Goal: Information Seeking & Learning: Find specific fact

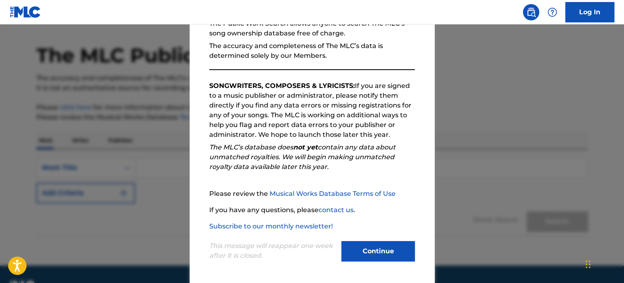
scroll to position [45, 0]
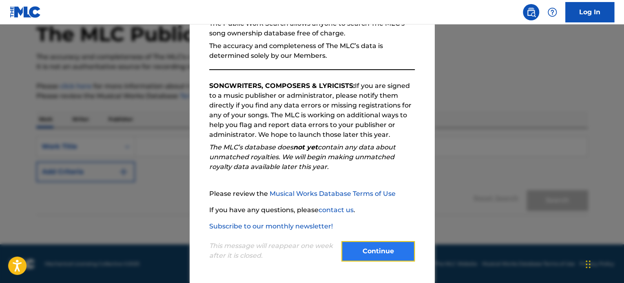
click at [397, 253] on button "Continue" at bounding box center [377, 251] width 73 height 20
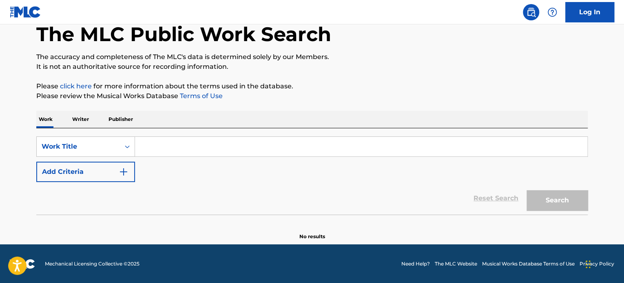
click at [199, 143] on input "Search Form" at bounding box center [361, 147] width 452 height 20
paste input "USO FURU YORU"
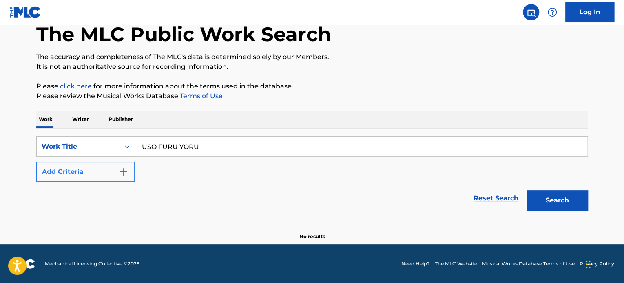
type input "USO FURU YORU"
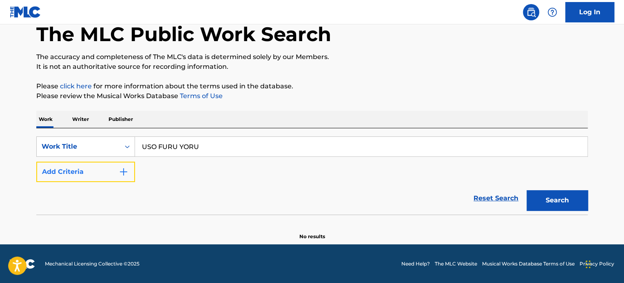
click at [126, 169] on img "Search Form" at bounding box center [124, 172] width 10 height 10
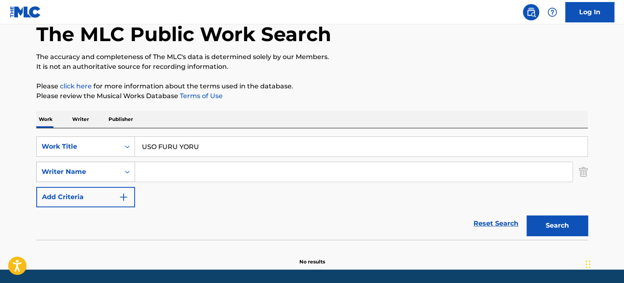
click at [102, 175] on div "Writer Name" at bounding box center [78, 172] width 73 height 10
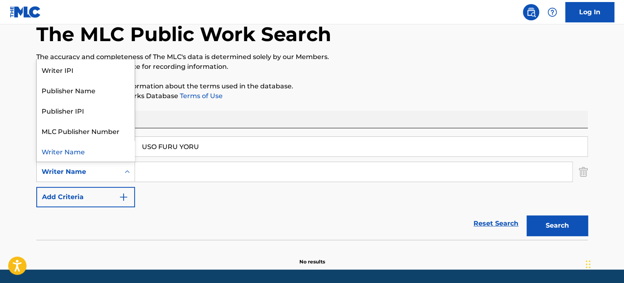
click at [228, 173] on input "Search Form" at bounding box center [353, 172] width 437 height 20
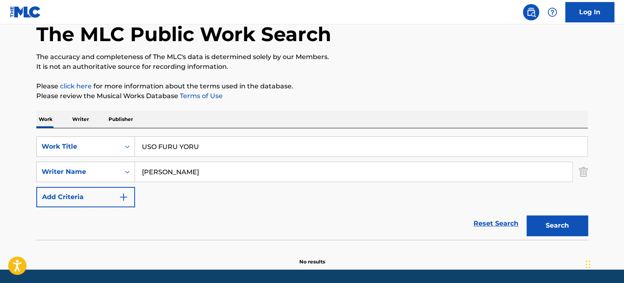
type input "[PERSON_NAME]"
click at [526, 216] on button "Search" at bounding box center [556, 226] width 61 height 20
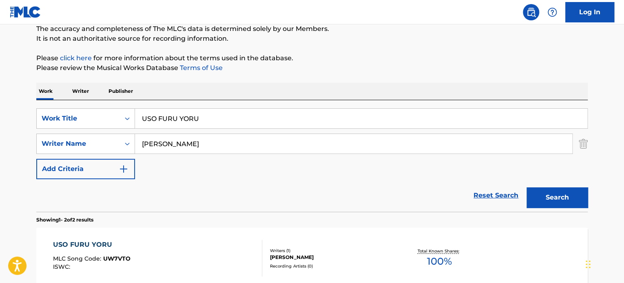
scroll to position [167, 0]
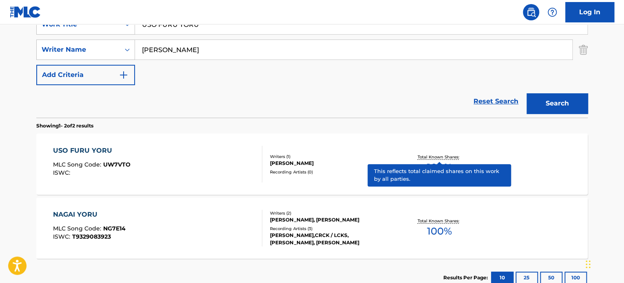
click at [424, 155] on p "Total Known Shares:" at bounding box center [439, 157] width 44 height 6
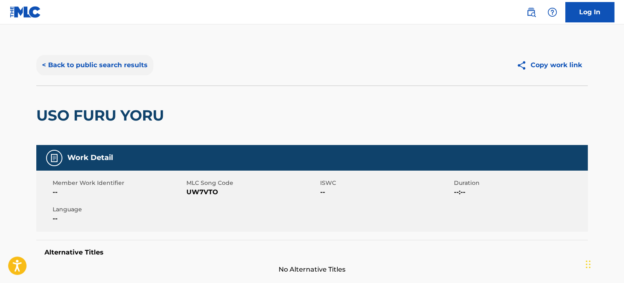
click at [69, 64] on button "< Back to public search results" at bounding box center [94, 65] width 117 height 20
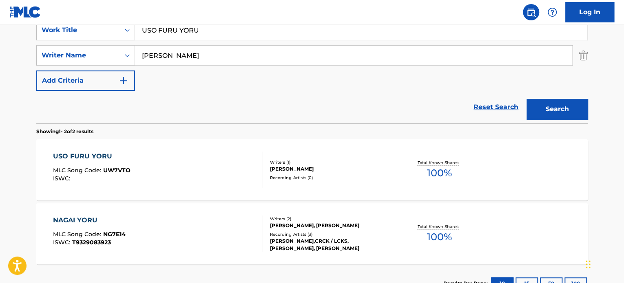
scroll to position [86, 0]
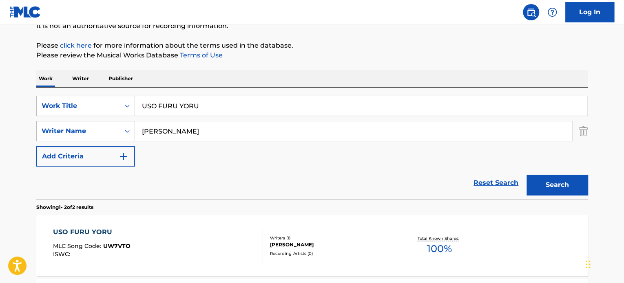
drag, startPoint x: 223, startPoint y: 102, endPoint x: 86, endPoint y: 41, distance: 150.2
click at [47, 93] on div "SearchWithCriteriaf84251d9-c729-4040-9387-13d375715d75 Work Title USO FURU YORU…" at bounding box center [311, 144] width 551 height 112
paste input "AfterImages"
click at [551, 182] on button "Search" at bounding box center [556, 185] width 61 height 20
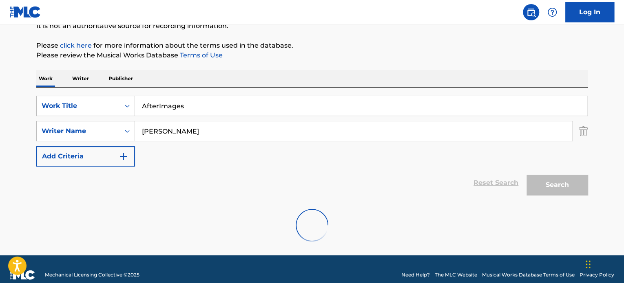
scroll to position [70, 0]
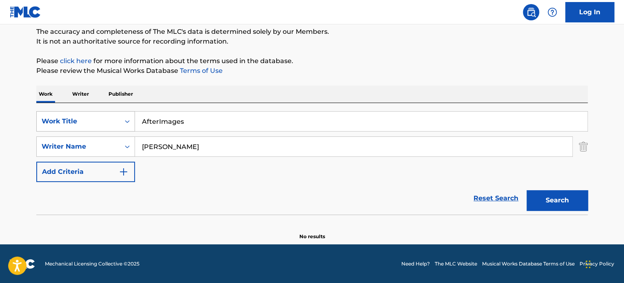
drag, startPoint x: 228, startPoint y: 124, endPoint x: 84, endPoint y: 121, distance: 144.0
click at [84, 121] on div "SearchWithCriteriaf84251d9-c729-4040-9387-13d375715d75 Work Title AfterImages" at bounding box center [311, 121] width 551 height 20
paste input "Goodbye Girl"
type input "Goodbye Girl"
click at [568, 204] on button "Search" at bounding box center [556, 200] width 61 height 20
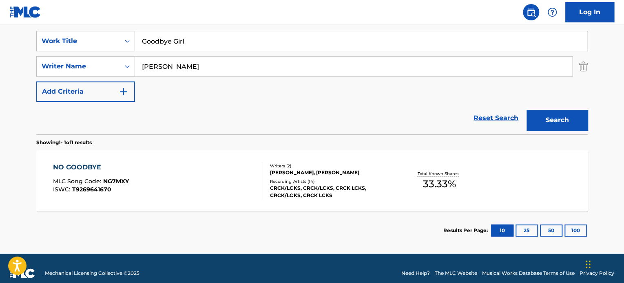
scroll to position [152, 0]
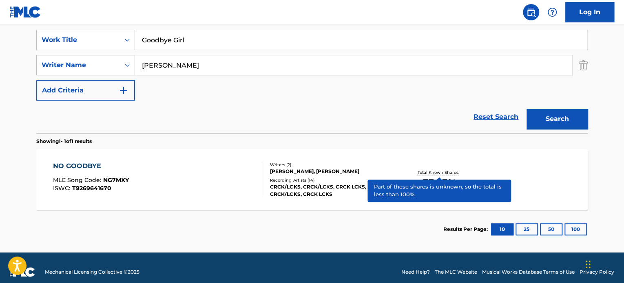
click at [438, 172] on p "Total Known Shares:" at bounding box center [439, 173] width 44 height 6
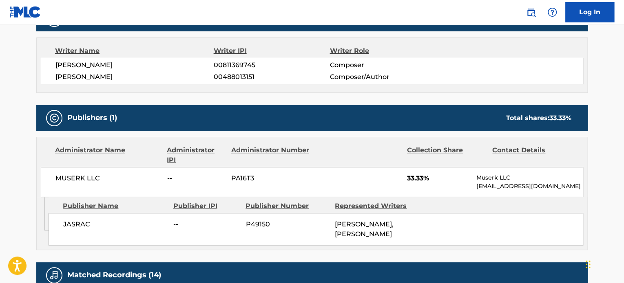
scroll to position [285, 0]
